Goal: Task Accomplishment & Management: Manage account settings

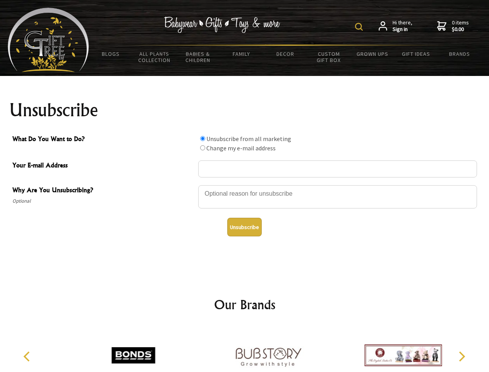
click at [360, 27] on img at bounding box center [359, 27] width 8 height 8
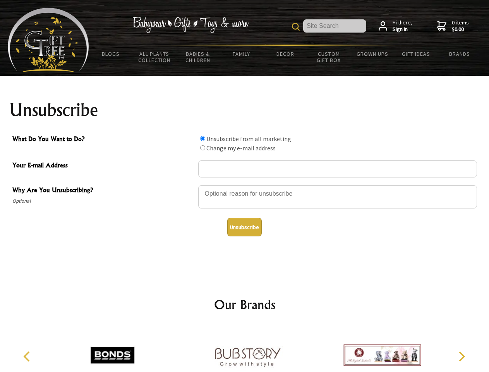
click at [245, 185] on div at bounding box center [337, 197] width 279 height 27
click at [202, 138] on input "What Do You Want to Do?" at bounding box center [202, 138] width 5 height 5
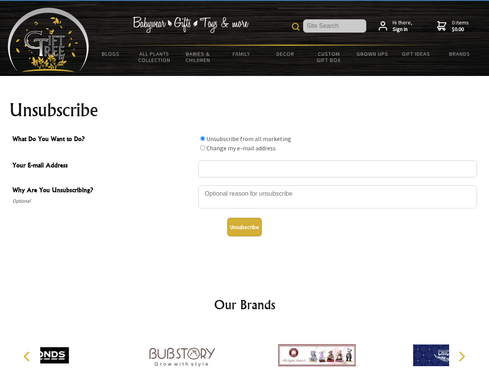
click at [202, 147] on input "What Do You Want to Do?" at bounding box center [202, 147] width 5 height 5
radio input "true"
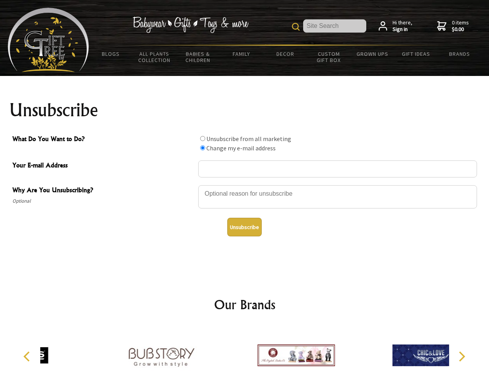
click at [244, 227] on button "Unsubscribe" at bounding box center [244, 227] width 34 height 19
click at [257, 349] on img at bounding box center [295, 355] width 77 height 58
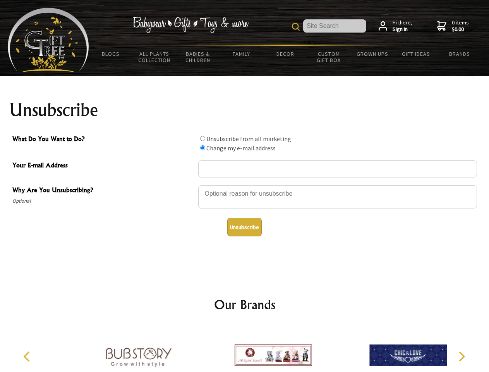
click at [28, 356] on icon "Previous" at bounding box center [27, 356] width 10 height 10
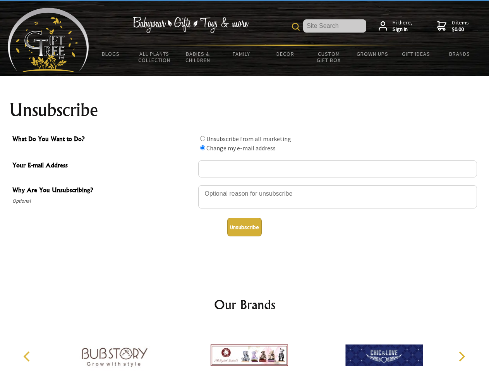
click at [461, 356] on icon "Next" at bounding box center [461, 356] width 10 height 10
